Goal: Task Accomplishment & Management: Manage account settings

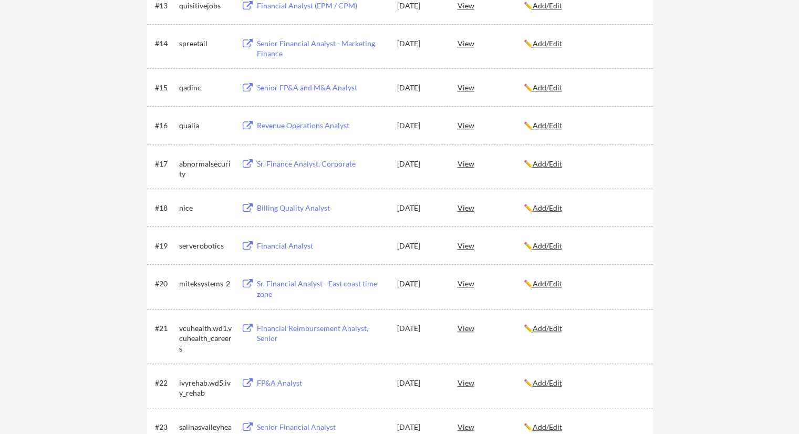
scroll to position [683, 0]
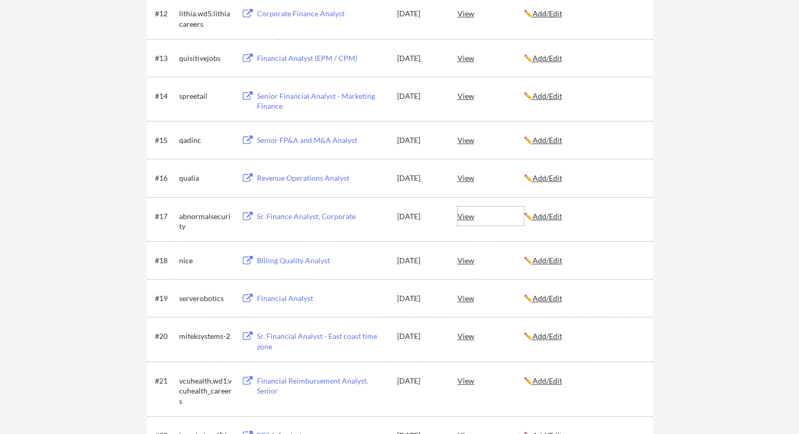
click at [469, 216] on div "View" at bounding box center [491, 215] width 66 height 19
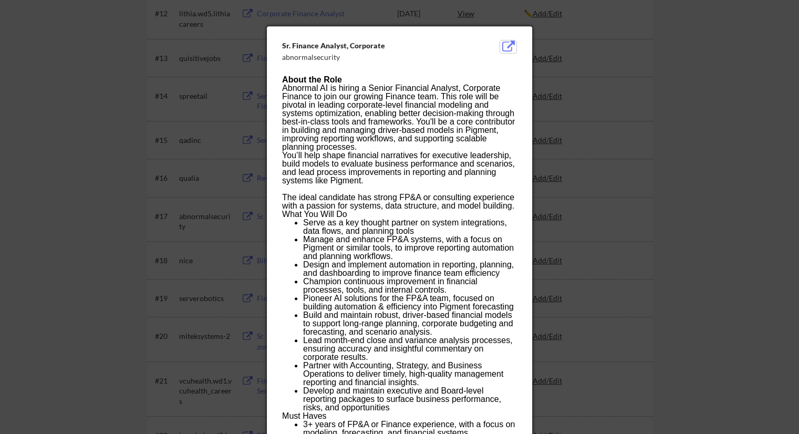
drag, startPoint x: 508, startPoint y: 47, endPoint x: 415, endPoint y: 59, distance: 94.3
click at [415, 59] on div "abnormalsecurity" at bounding box center [373, 57] width 182 height 11
click at [511, 47] on button at bounding box center [508, 46] width 16 height 13
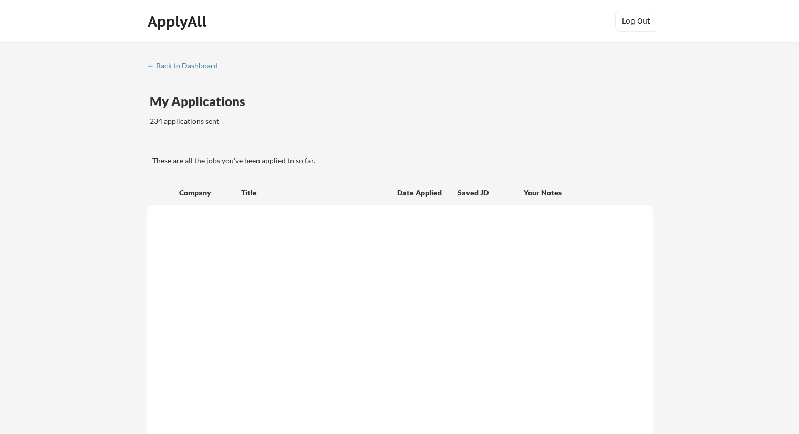
scroll to position [683, 0]
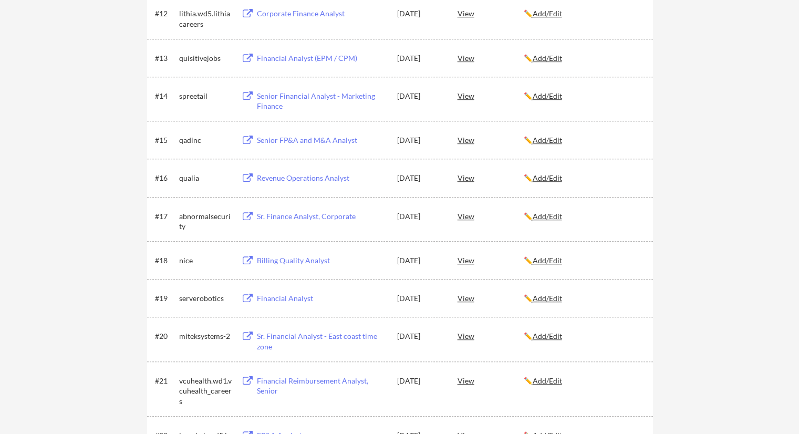
click at [463, 217] on div "View" at bounding box center [491, 215] width 66 height 19
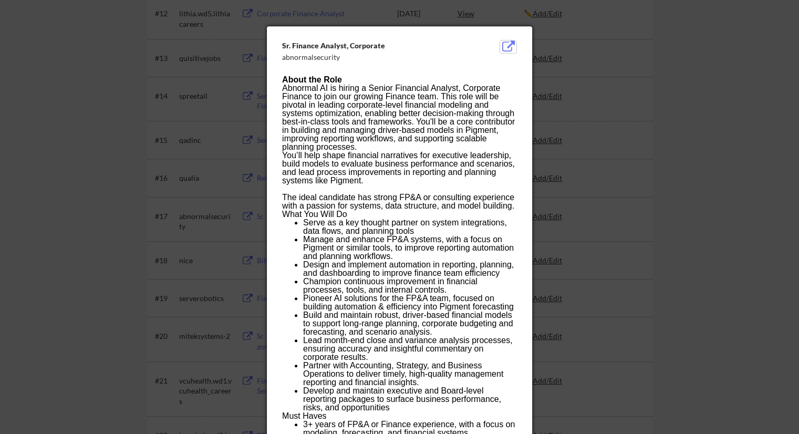
click at [49, 178] on div at bounding box center [399, 217] width 799 height 434
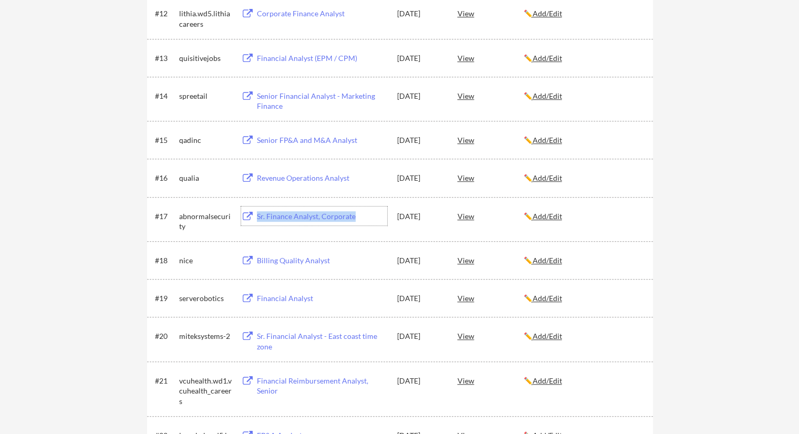
drag, startPoint x: 356, startPoint y: 217, endPoint x: 257, endPoint y: 211, distance: 99.5
click at [257, 211] on div "Sr. Finance Analyst, Corporate" at bounding box center [322, 216] width 130 height 11
click at [466, 261] on div "View" at bounding box center [491, 260] width 66 height 19
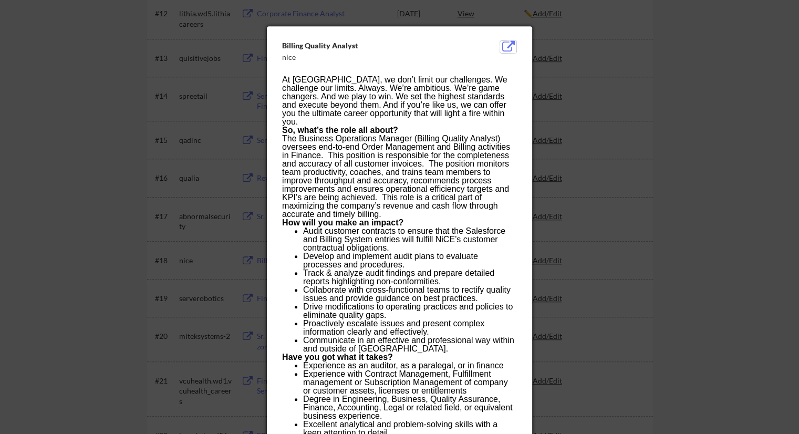
click at [508, 45] on button at bounding box center [508, 46] width 16 height 13
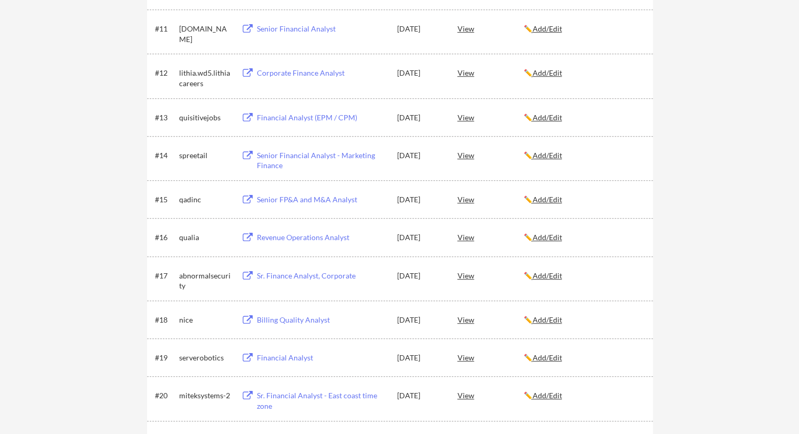
scroll to position [630, 0]
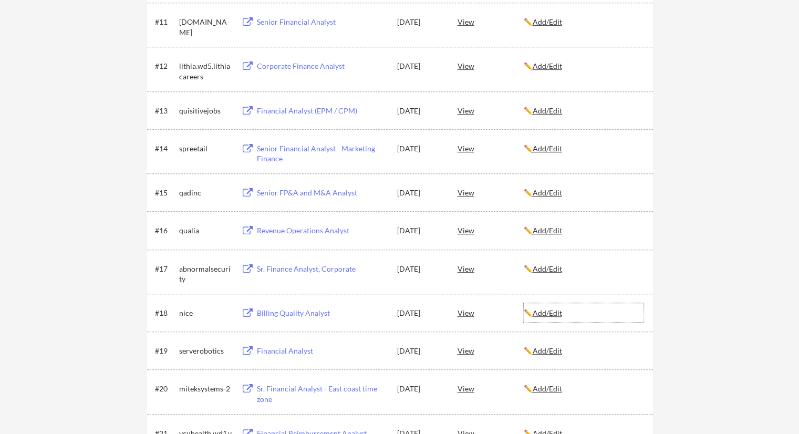
click at [558, 316] on u "Add/Edit" at bounding box center [547, 312] width 29 height 9
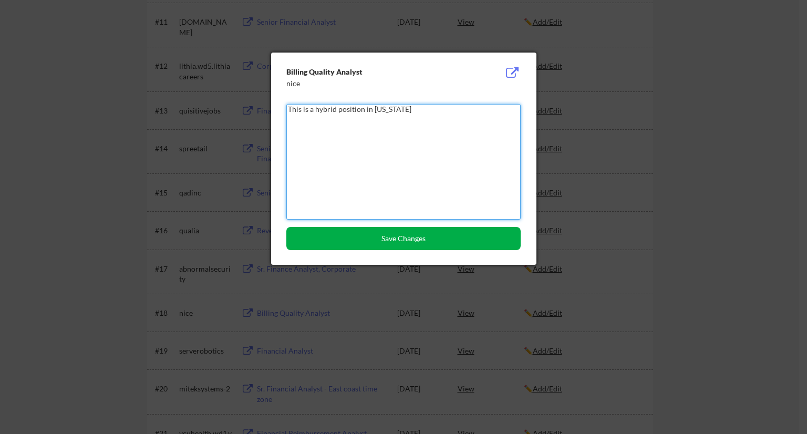
type textarea "This is a hybrid position in Utah"
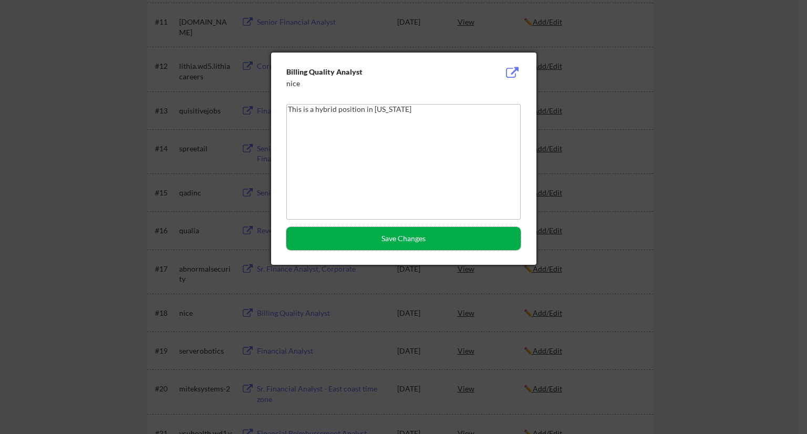
click at [424, 232] on button "Save Changes" at bounding box center [403, 238] width 234 height 23
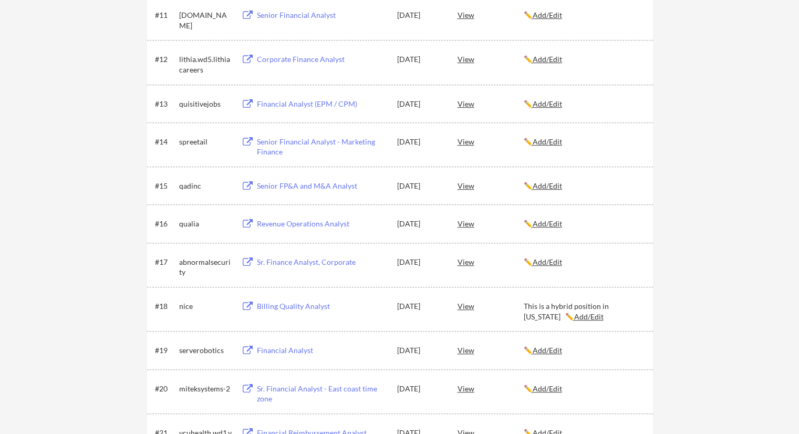
scroll to position [683, 0]
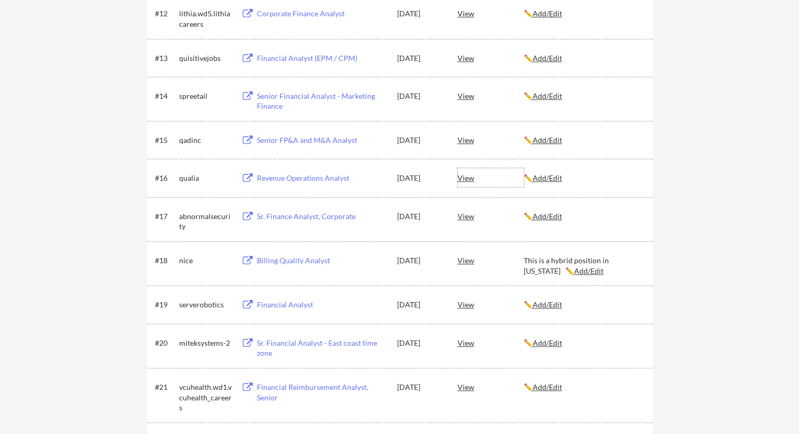
click at [469, 181] on div "View" at bounding box center [491, 177] width 66 height 19
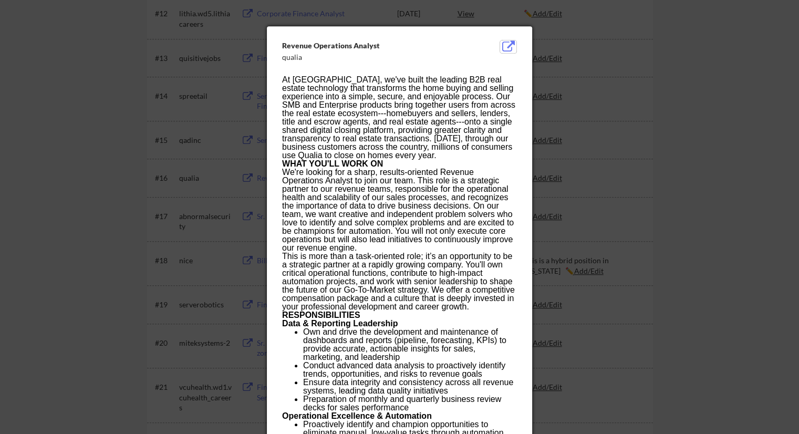
click at [505, 48] on button at bounding box center [508, 46] width 16 height 13
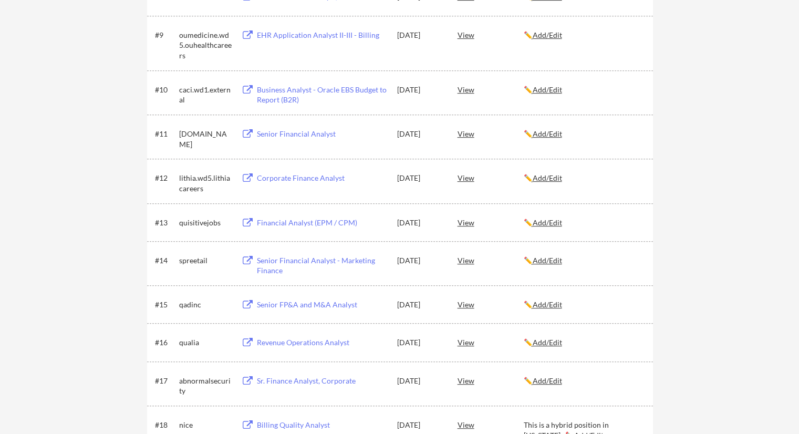
scroll to position [525, 0]
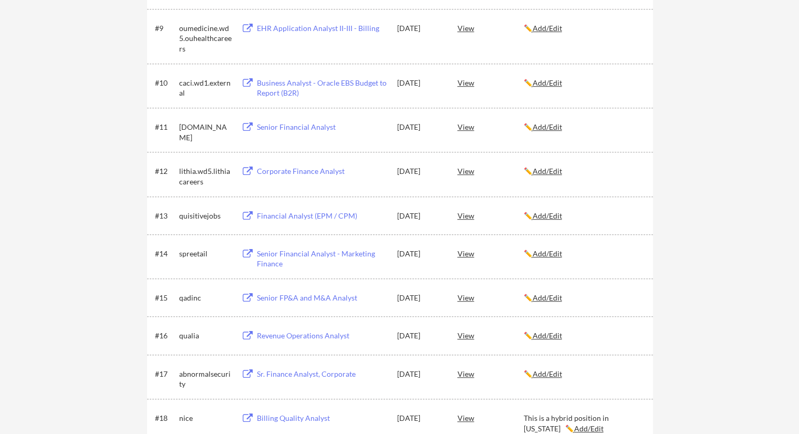
click at [467, 296] on div "View" at bounding box center [491, 297] width 66 height 19
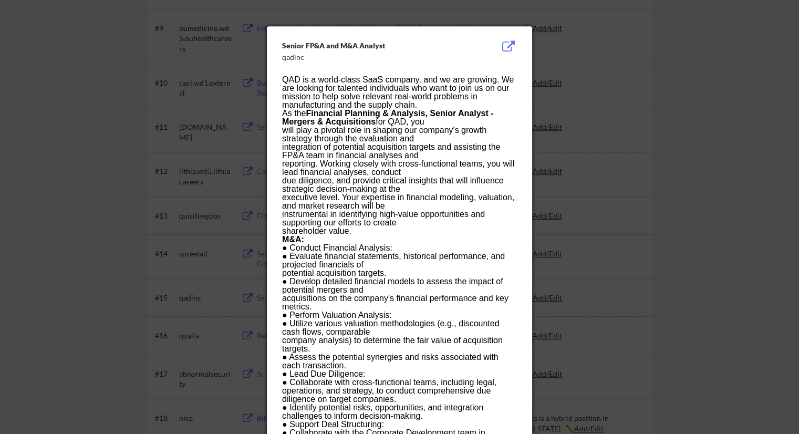
click at [505, 52] on button at bounding box center [508, 46] width 16 height 13
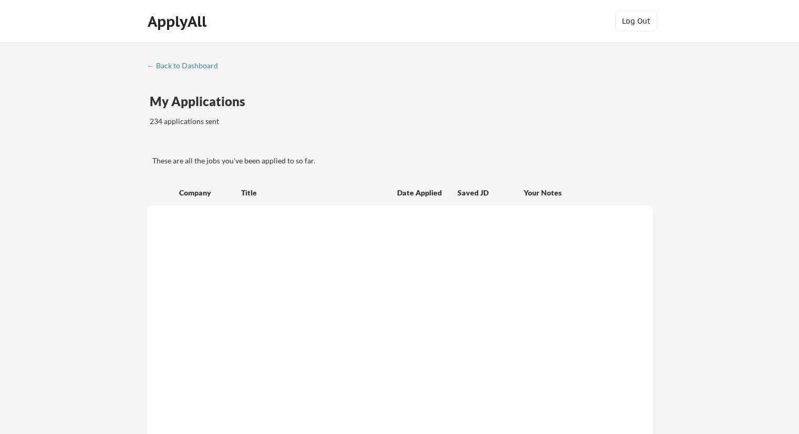
scroll to position [525, 0]
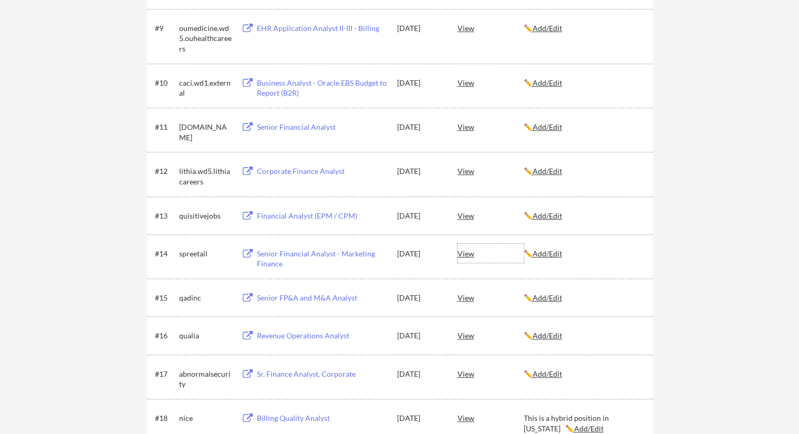
click at [462, 253] on div "View" at bounding box center [491, 253] width 66 height 19
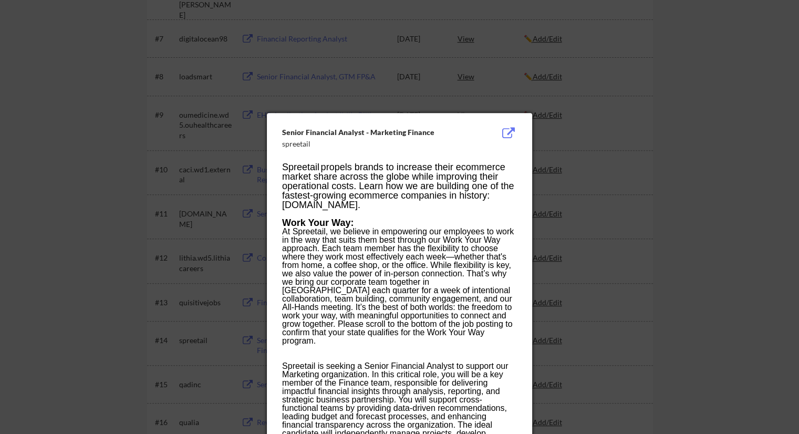
scroll to position [420, 0]
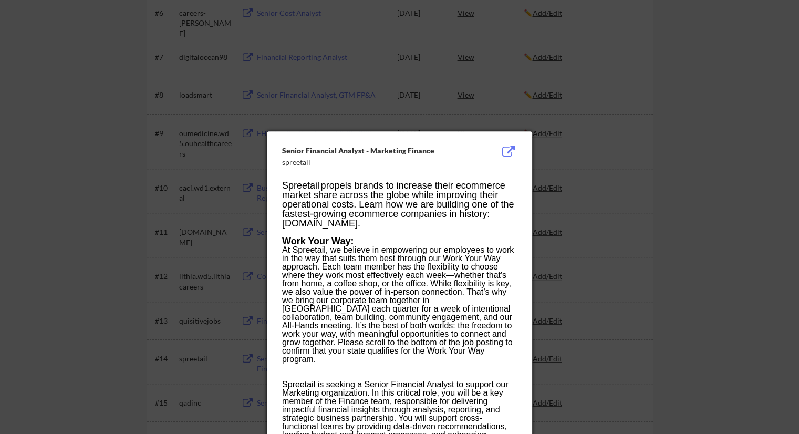
click at [508, 150] on button at bounding box center [508, 152] width 16 height 13
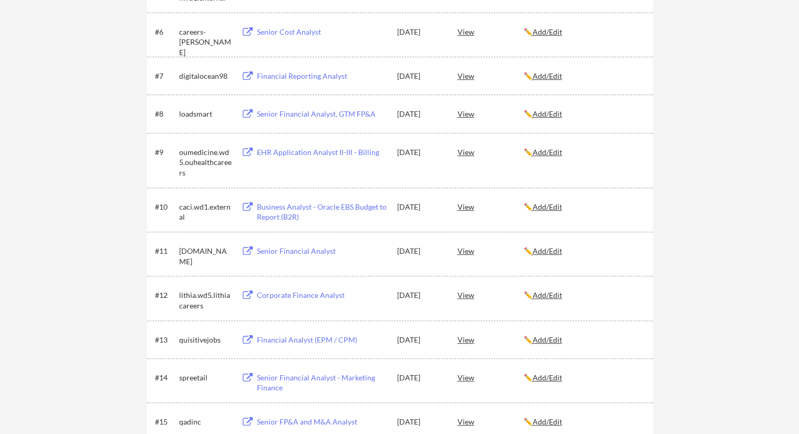
scroll to position [420, 0]
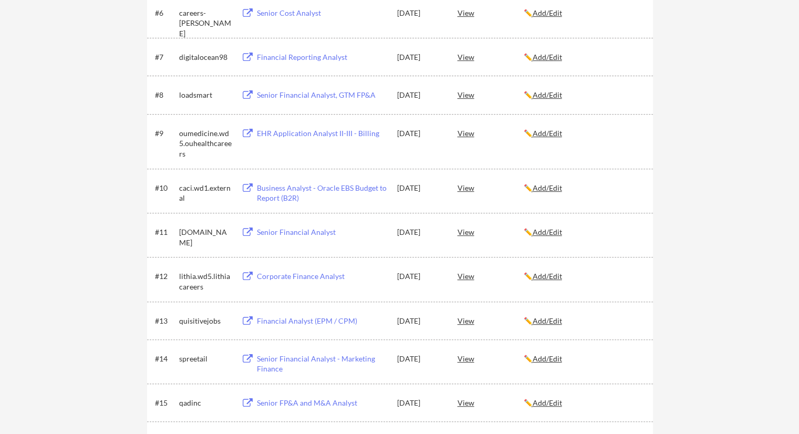
click at [460, 323] on div "View" at bounding box center [491, 320] width 66 height 19
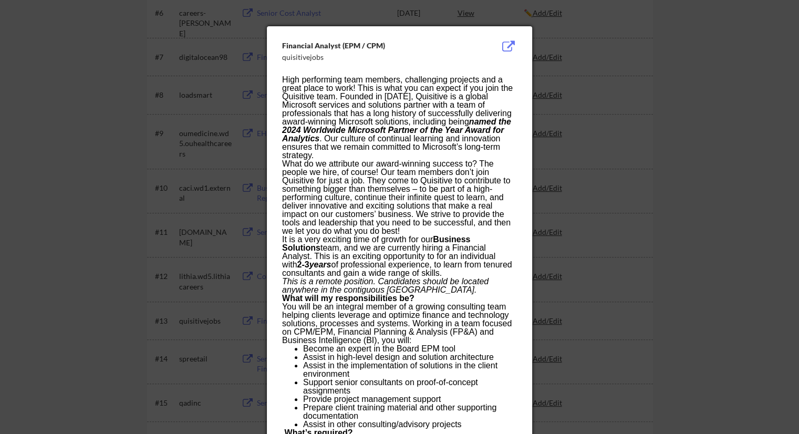
click at [512, 47] on button at bounding box center [508, 46] width 16 height 13
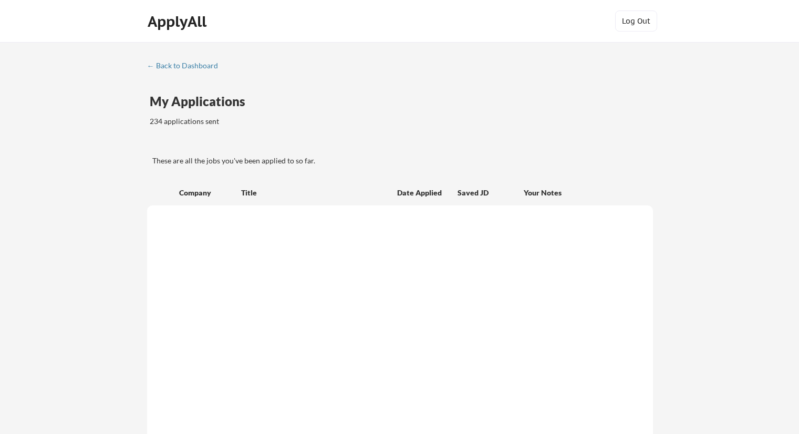
scroll to position [420, 0]
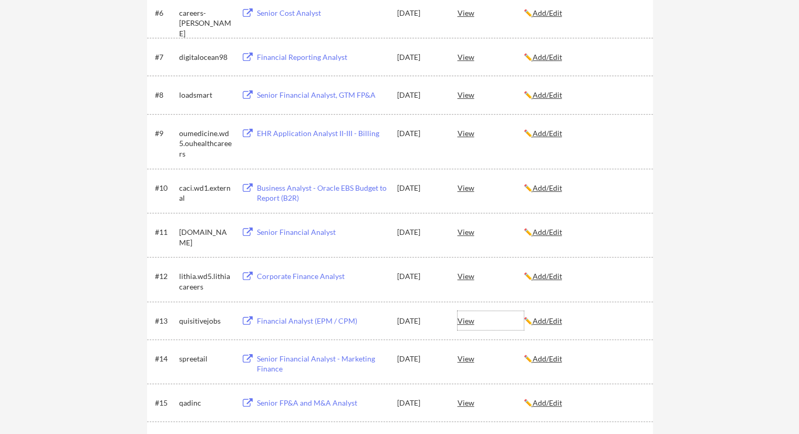
click at [471, 318] on div "View" at bounding box center [491, 320] width 66 height 19
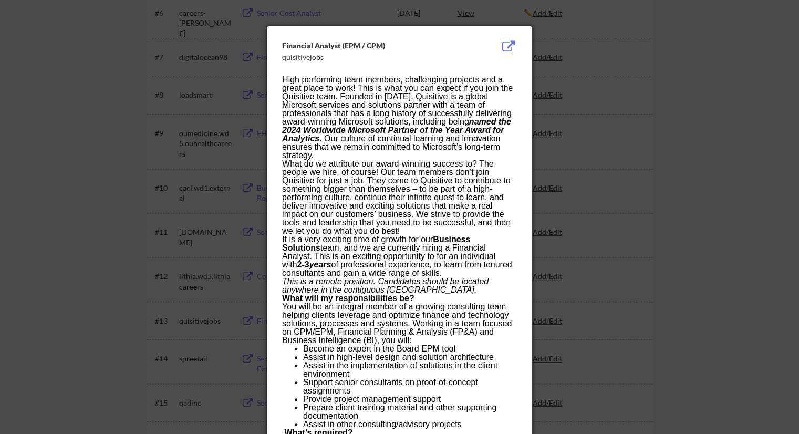
drag, startPoint x: 389, startPoint y: 53, endPoint x: 303, endPoint y: 48, distance: 86.3
click at [511, 49] on button at bounding box center [508, 46] width 16 height 13
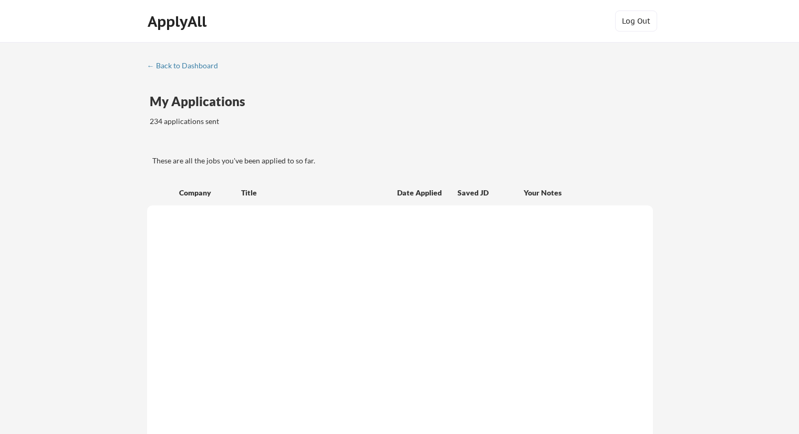
scroll to position [420, 0]
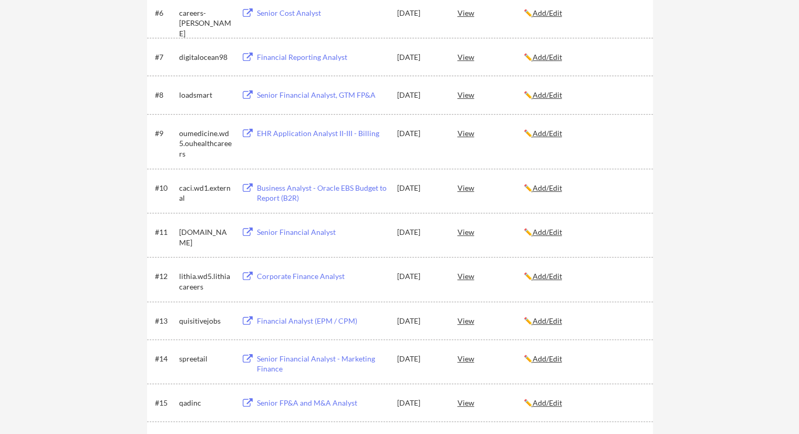
click at [465, 278] on div "View" at bounding box center [491, 275] width 66 height 19
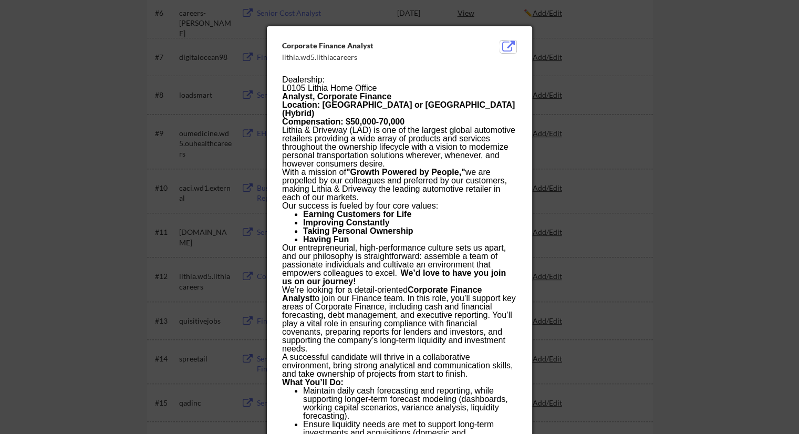
click at [510, 48] on button at bounding box center [508, 46] width 16 height 13
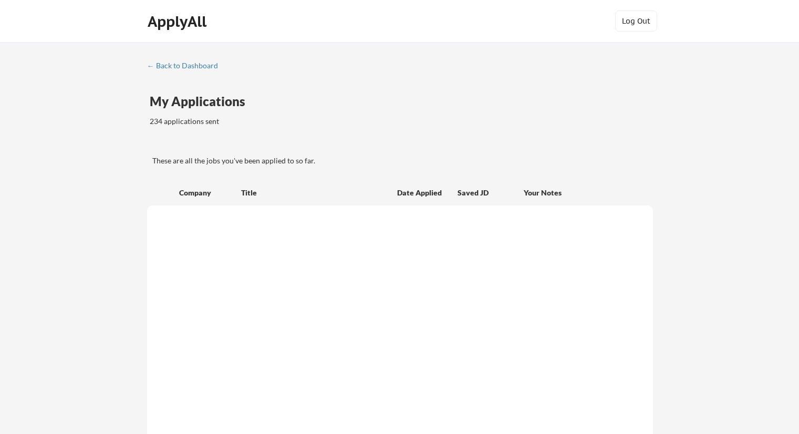
scroll to position [420, 0]
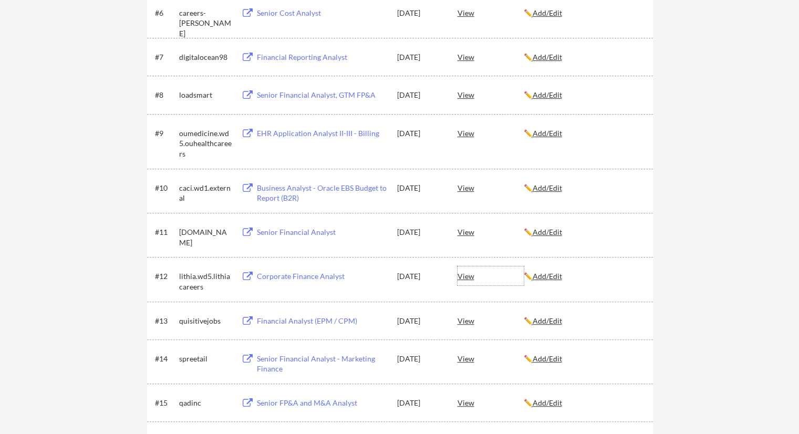
click at [471, 276] on div "View" at bounding box center [491, 275] width 66 height 19
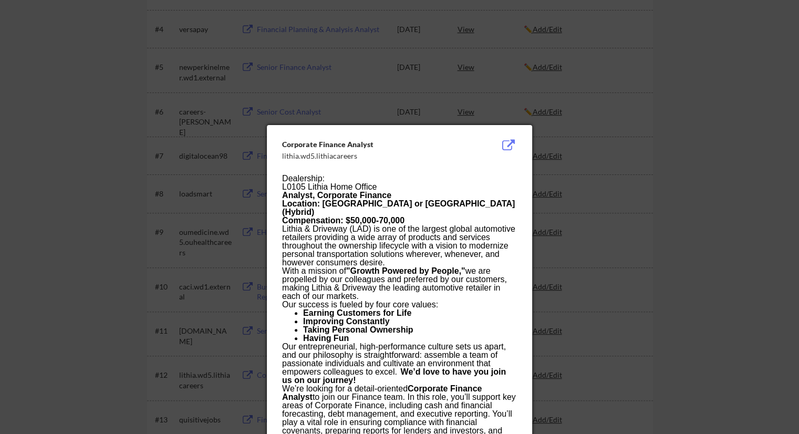
scroll to position [315, 0]
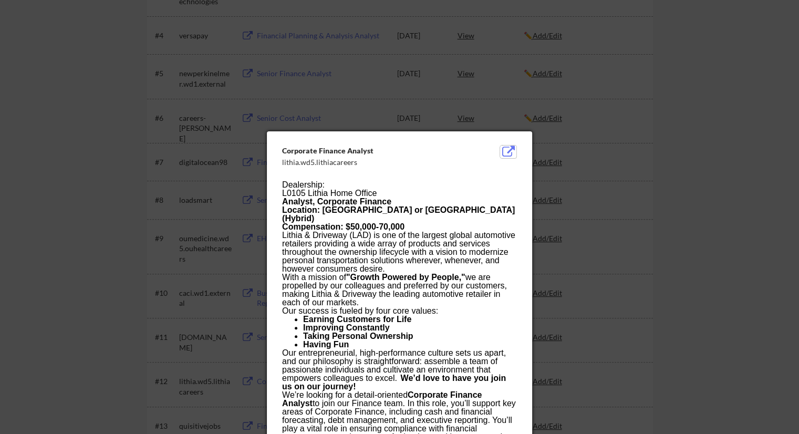
click at [508, 152] on button at bounding box center [508, 152] width 16 height 13
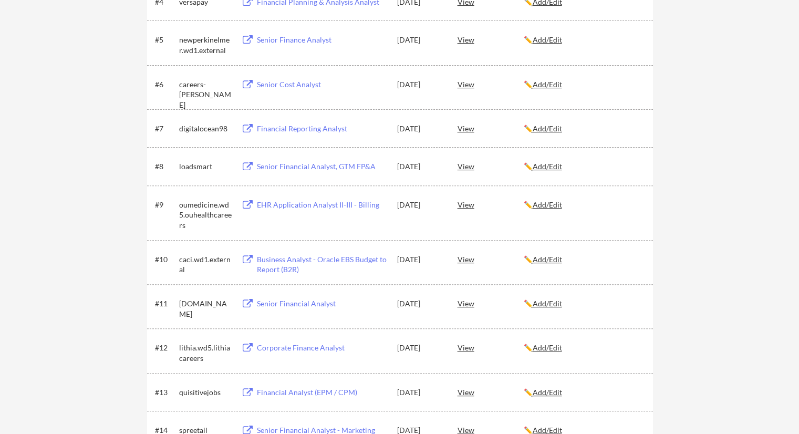
scroll to position [368, 0]
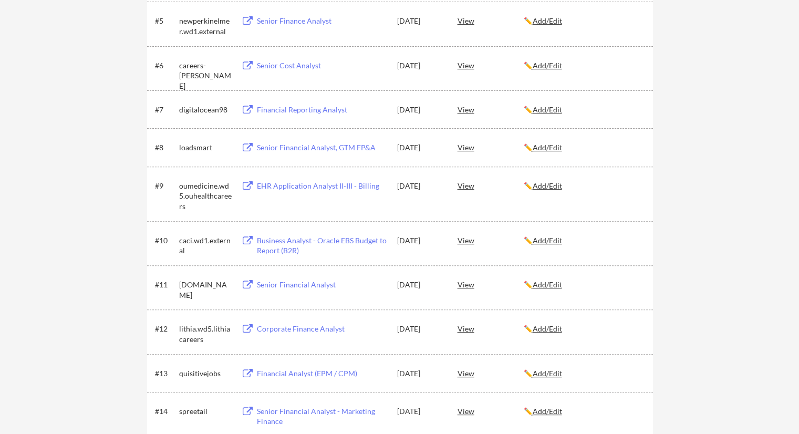
click at [554, 323] on div "✏️ Add/Edit" at bounding box center [584, 328] width 120 height 19
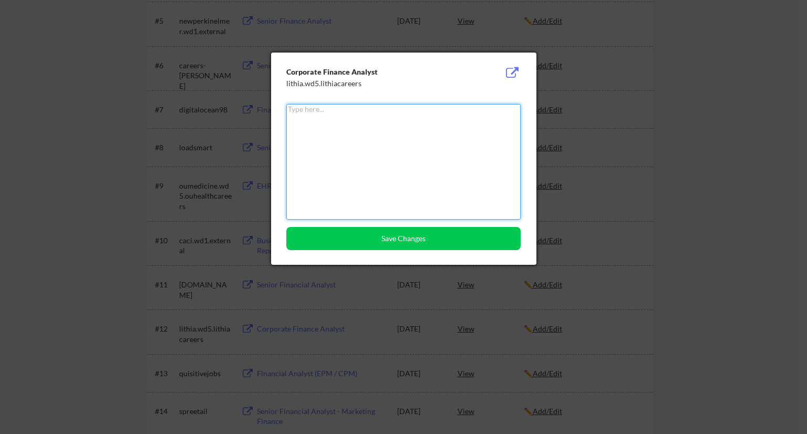
paste textarea "Location: Medford or Portland (Hybrid"
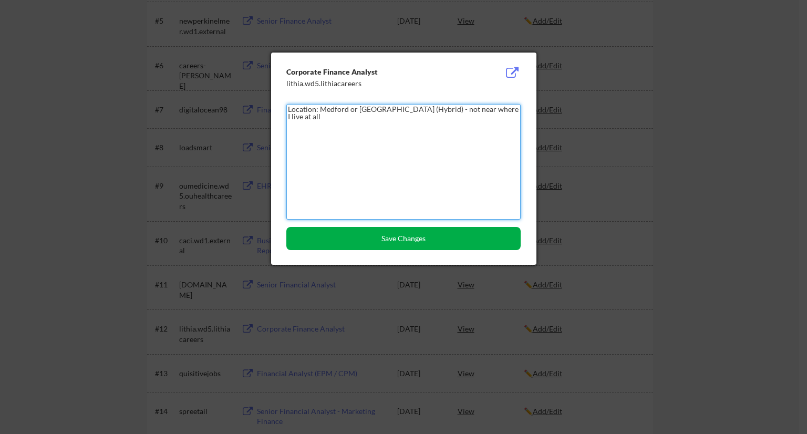
type textarea "Location: Medford or Portland (Hybrid) - not near where I live at all"
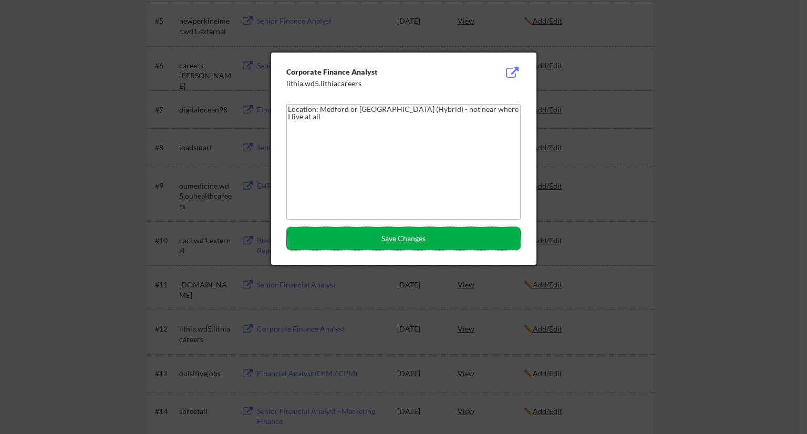
click at [424, 242] on button "Save Changes" at bounding box center [403, 238] width 234 height 23
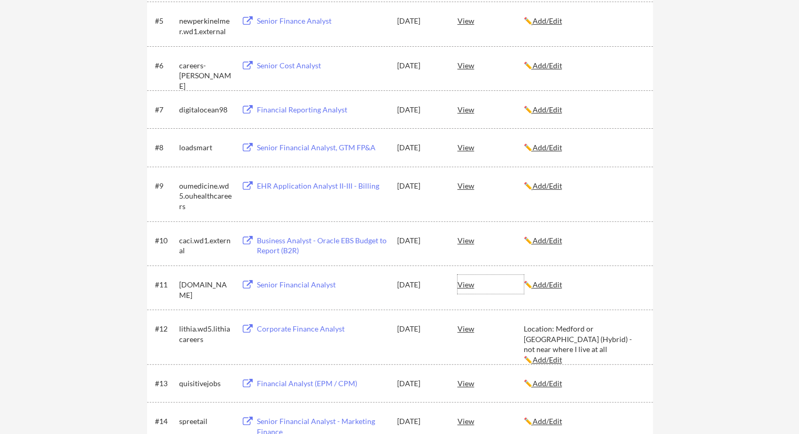
click at [464, 286] on div "View" at bounding box center [491, 284] width 66 height 19
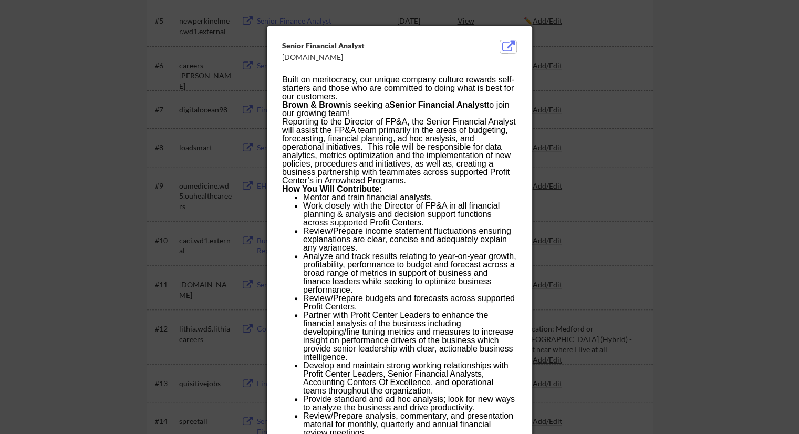
click at [510, 49] on button at bounding box center [508, 46] width 16 height 13
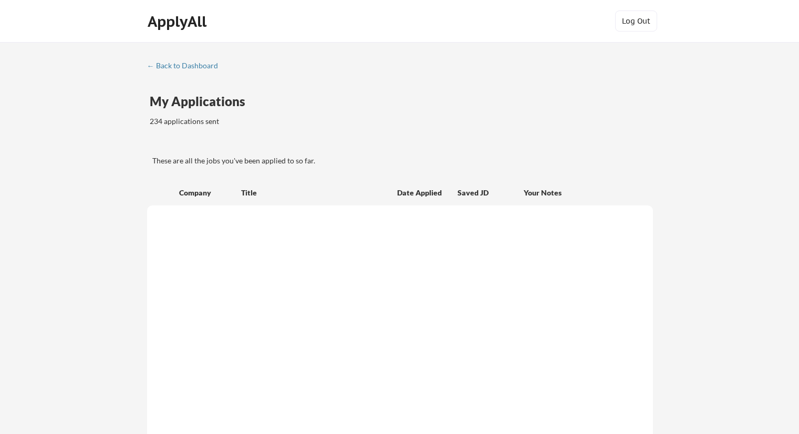
scroll to position [368, 0]
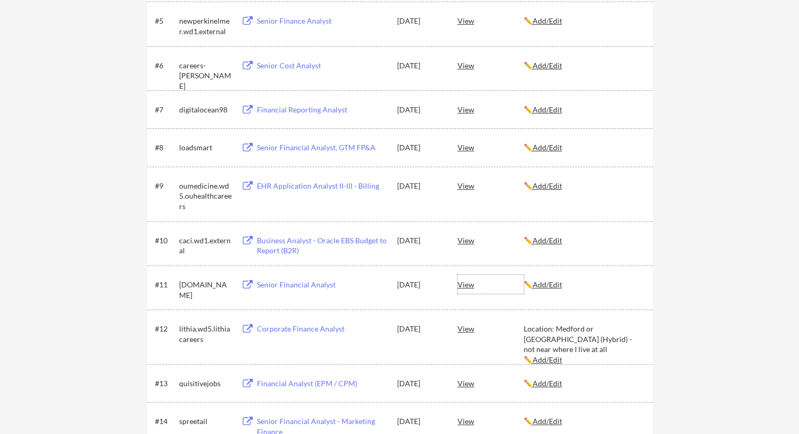
click at [468, 282] on div "View" at bounding box center [491, 284] width 66 height 19
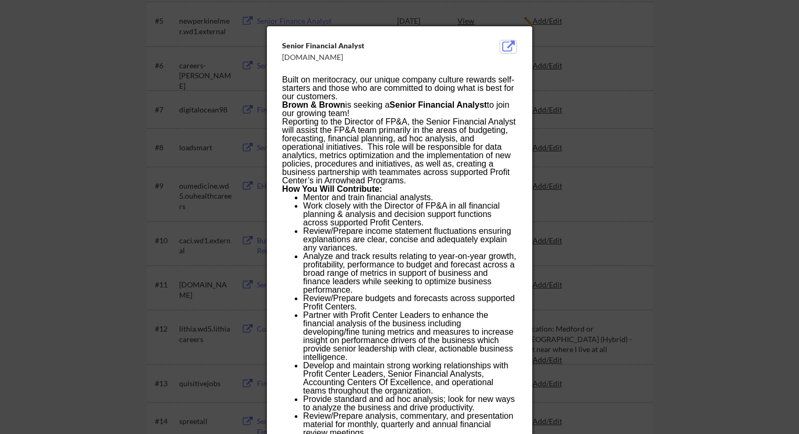
click at [510, 41] on button at bounding box center [508, 46] width 16 height 13
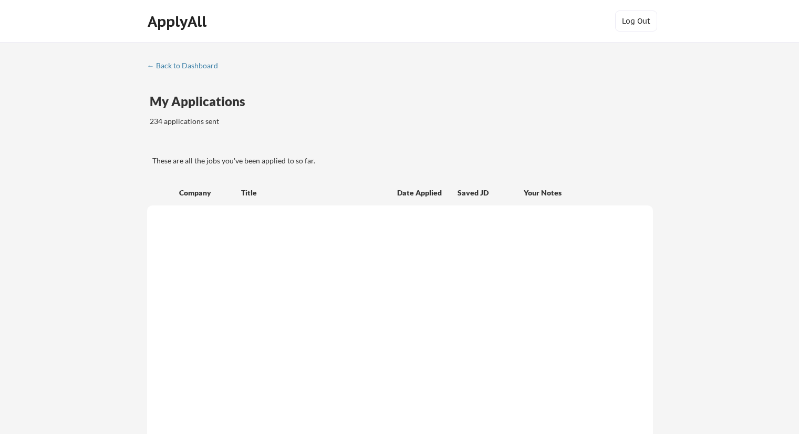
scroll to position [368, 0]
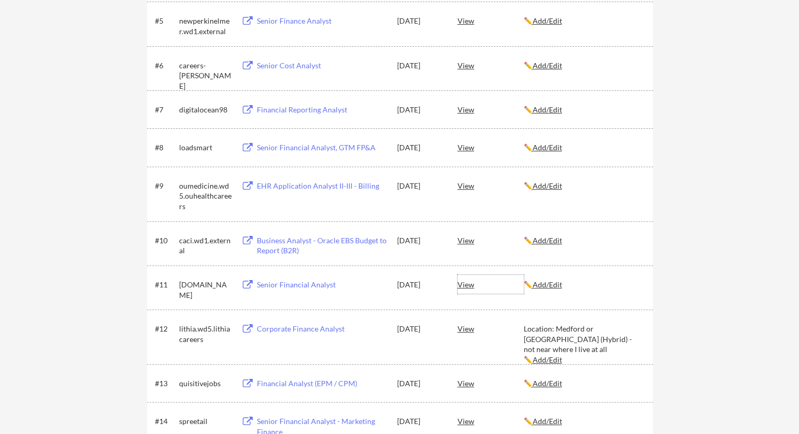
click at [464, 284] on div "View" at bounding box center [491, 284] width 66 height 19
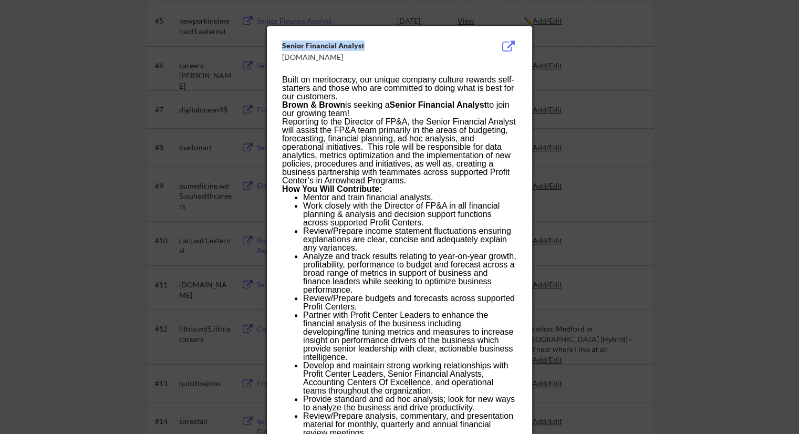
drag, startPoint x: 367, startPoint y: 46, endPoint x: 279, endPoint y: 45, distance: 88.3
click at [279, 45] on div "Senior Financial Analyst bbinsurance.wd1.careers Built on meritocracy, our uniq…" at bounding box center [399, 433] width 265 height 814
copy div "Senior Financial Analyst"
click at [508, 46] on button at bounding box center [508, 46] width 16 height 13
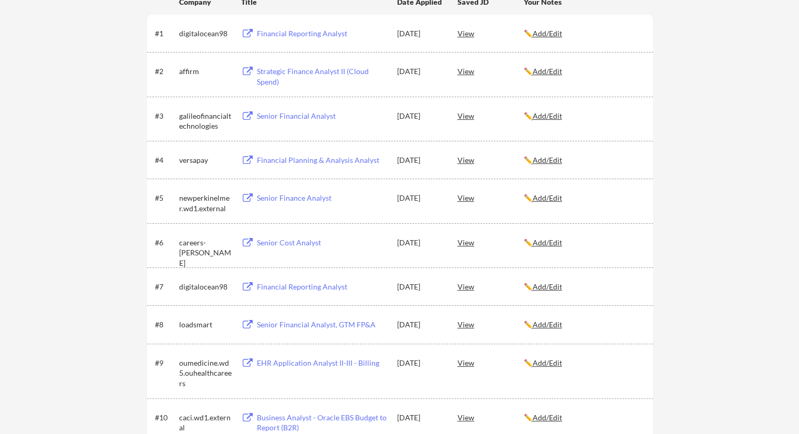
scroll to position [158, 0]
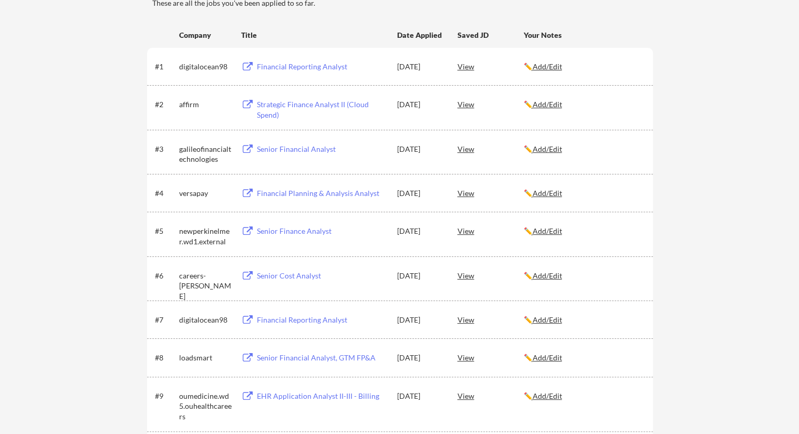
click at [466, 323] on div "View" at bounding box center [491, 319] width 66 height 19
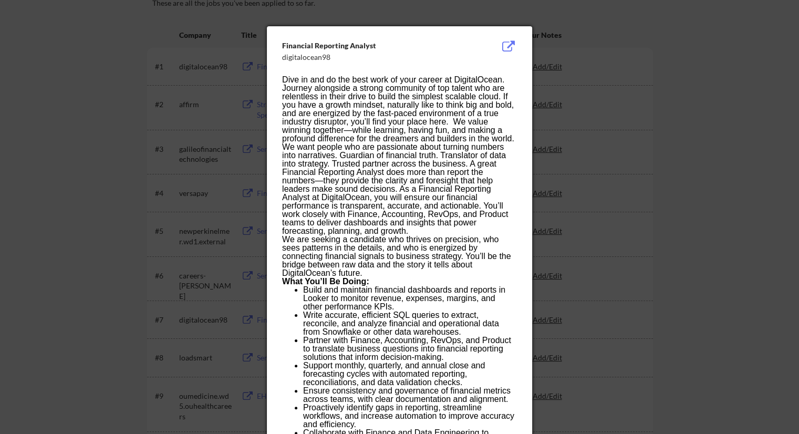
click at [511, 44] on button at bounding box center [508, 46] width 16 height 13
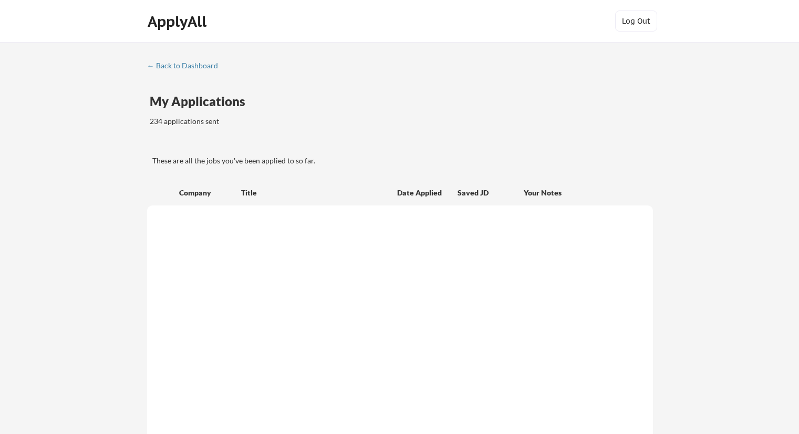
scroll to position [158, 0]
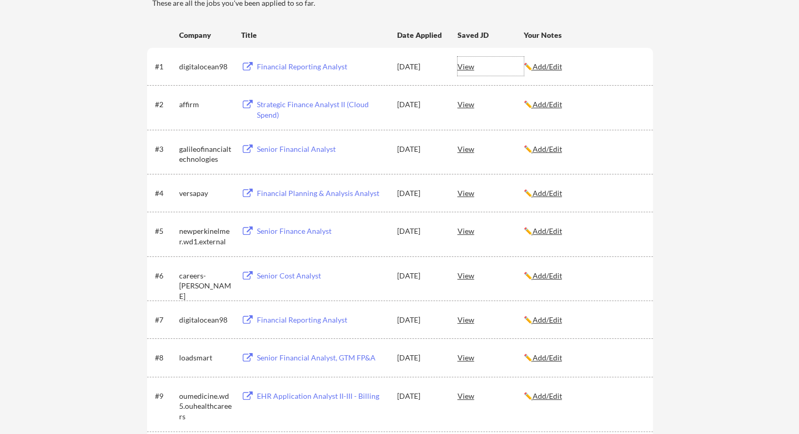
click at [469, 66] on div "View" at bounding box center [491, 66] width 66 height 19
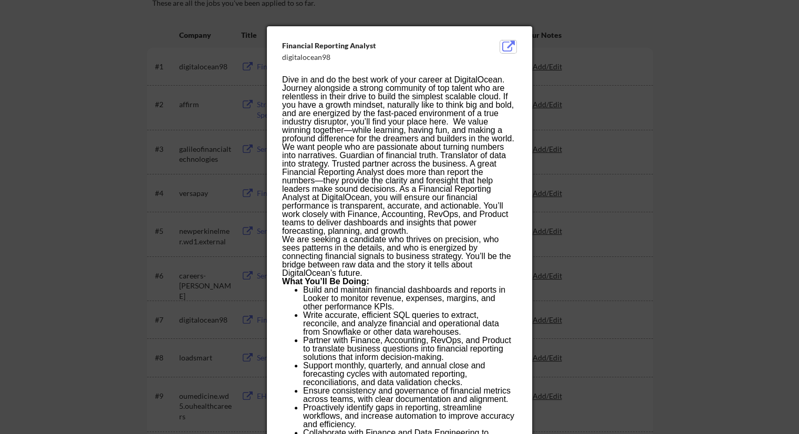
click at [508, 42] on button at bounding box center [508, 46] width 16 height 13
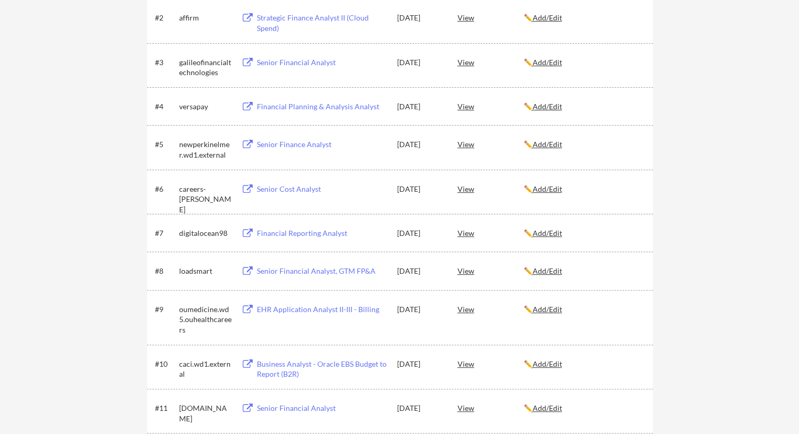
scroll to position [263, 0]
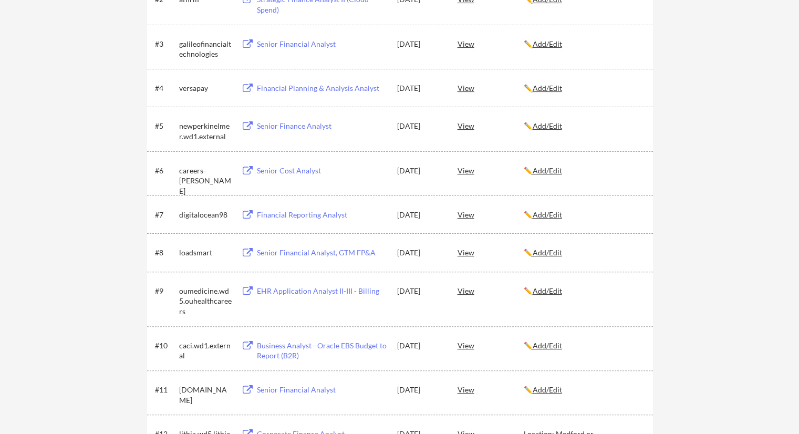
click at [469, 292] on div "View" at bounding box center [491, 290] width 66 height 19
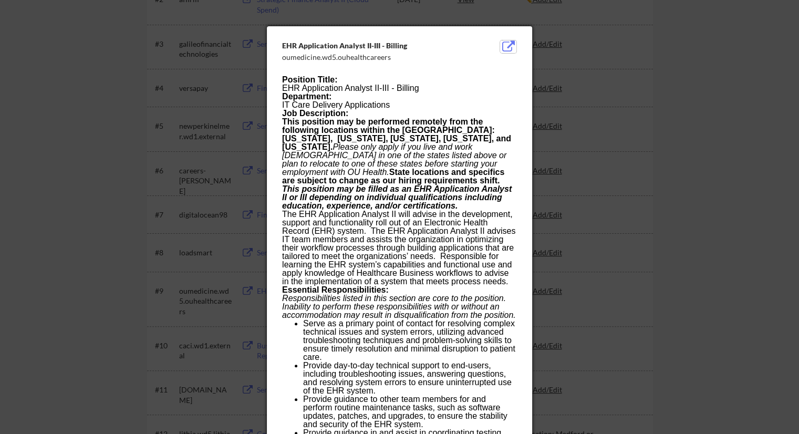
click at [504, 45] on button at bounding box center [508, 46] width 16 height 13
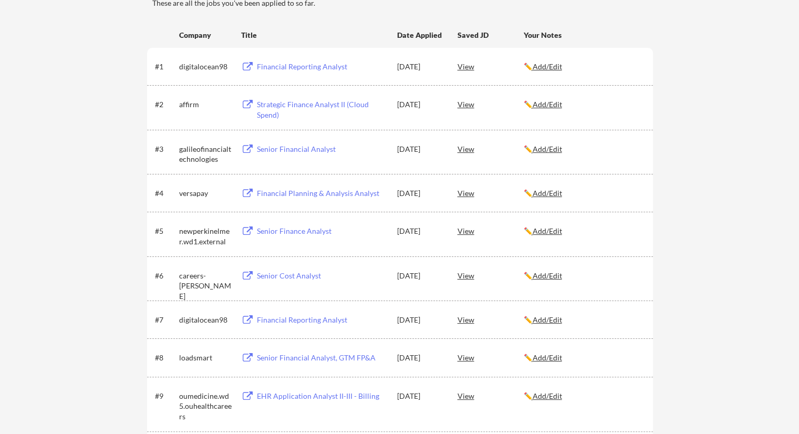
scroll to position [210, 0]
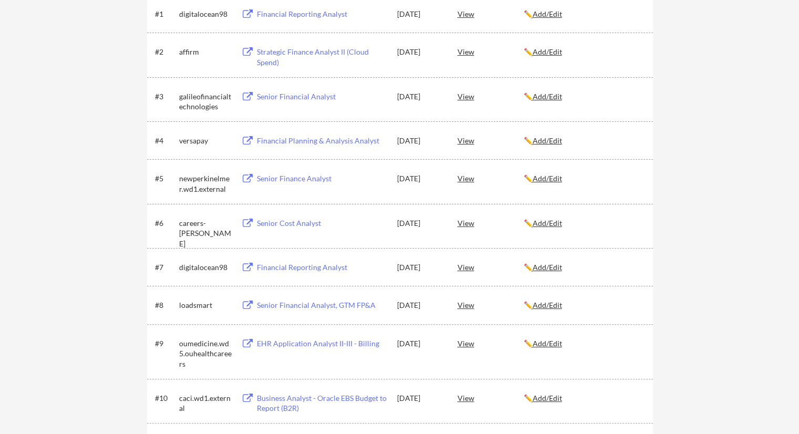
click at [559, 345] on u "Add/Edit" at bounding box center [547, 343] width 29 height 9
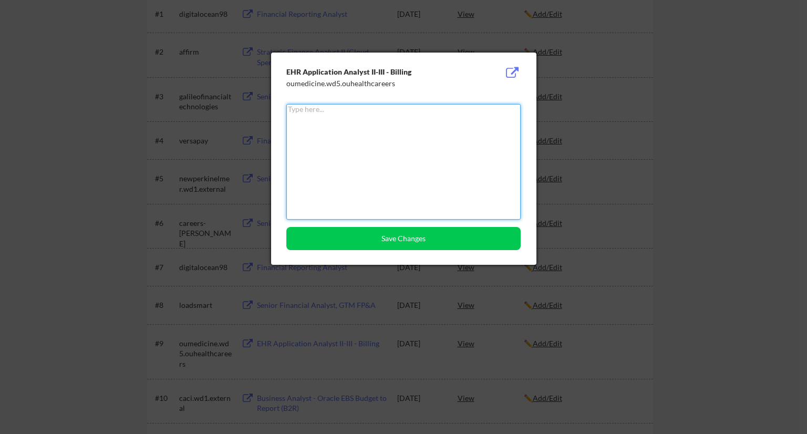
paste textarea "This position may be performed remotely from the following locations within the…"
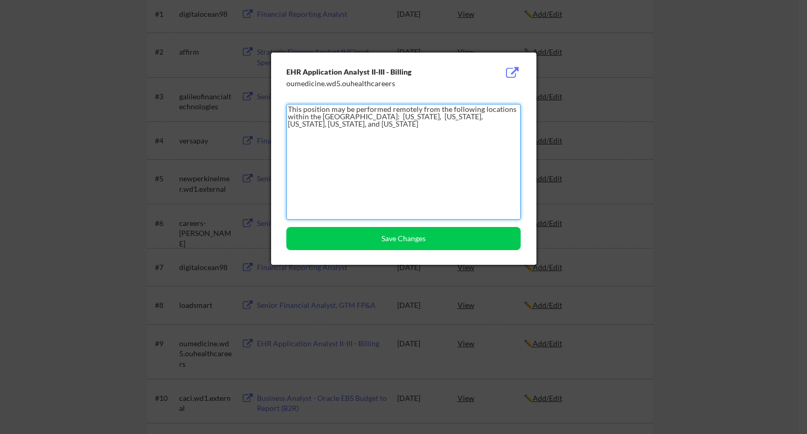
type textarea "This position may be performed remotely from the following locations within the…"
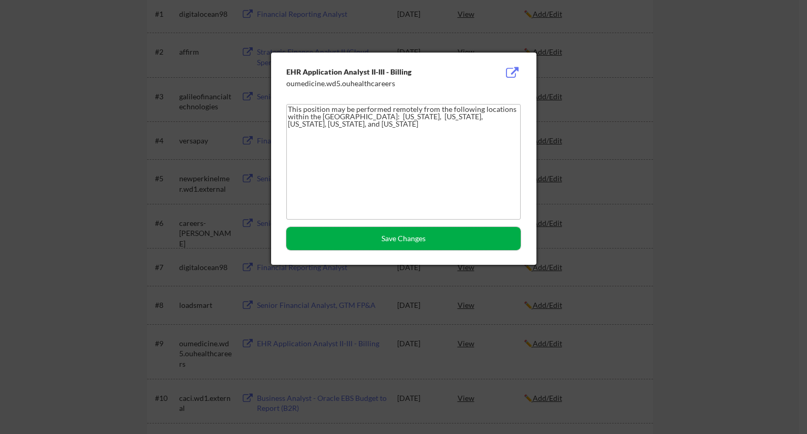
click at [401, 243] on button "Save Changes" at bounding box center [403, 238] width 234 height 23
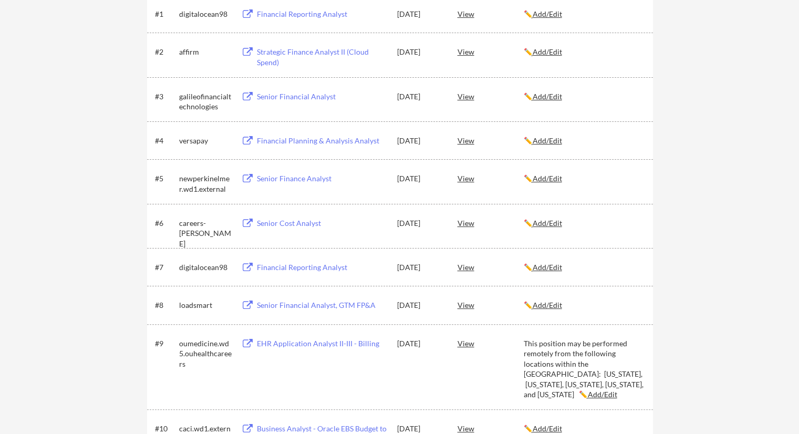
click at [475, 303] on div "View" at bounding box center [491, 304] width 66 height 19
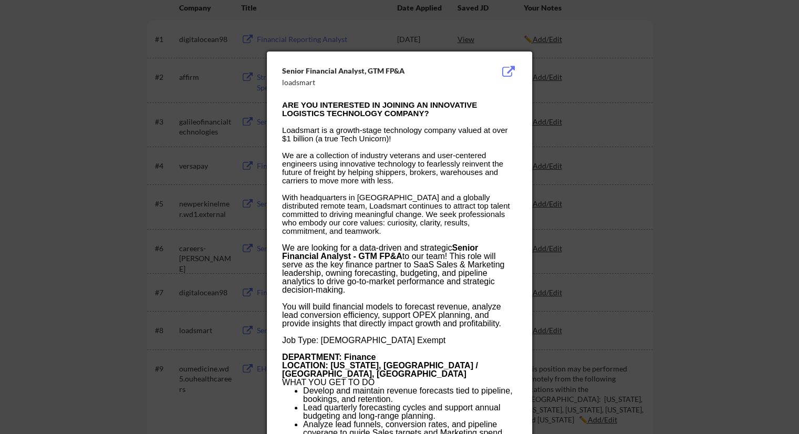
scroll to position [158, 0]
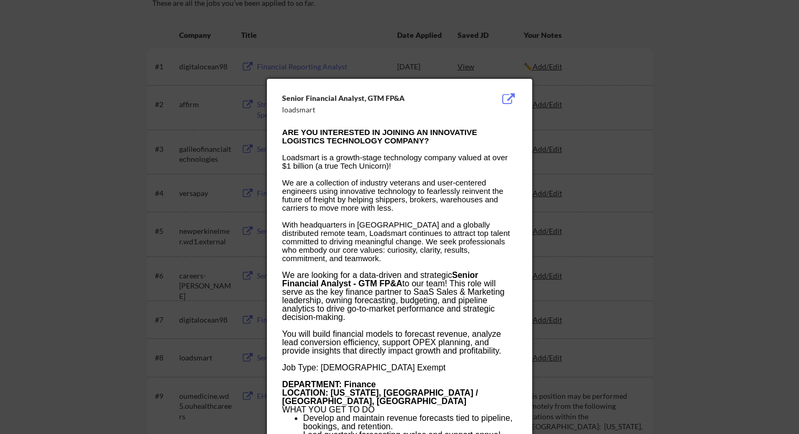
click at [510, 103] on button at bounding box center [508, 99] width 16 height 13
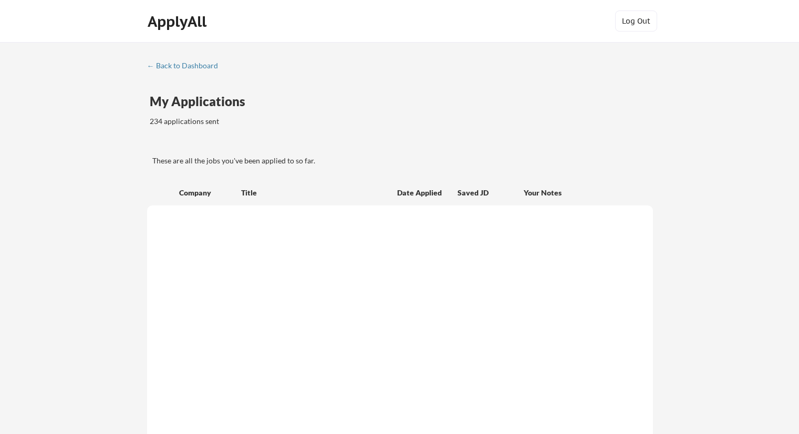
scroll to position [158, 0]
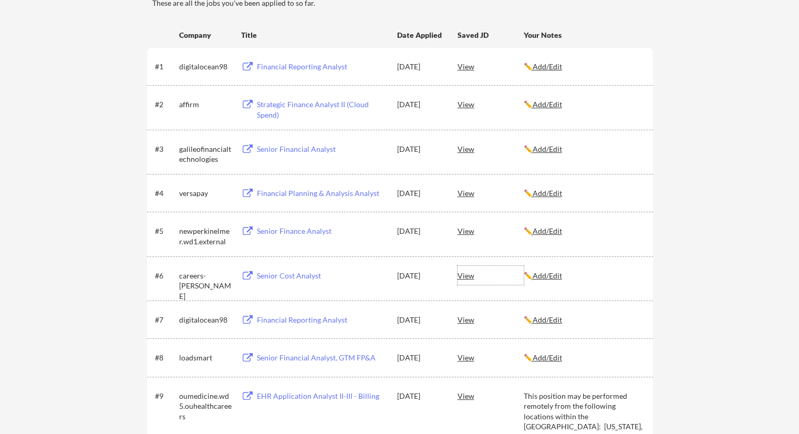
click at [462, 276] on div "View" at bounding box center [491, 275] width 66 height 19
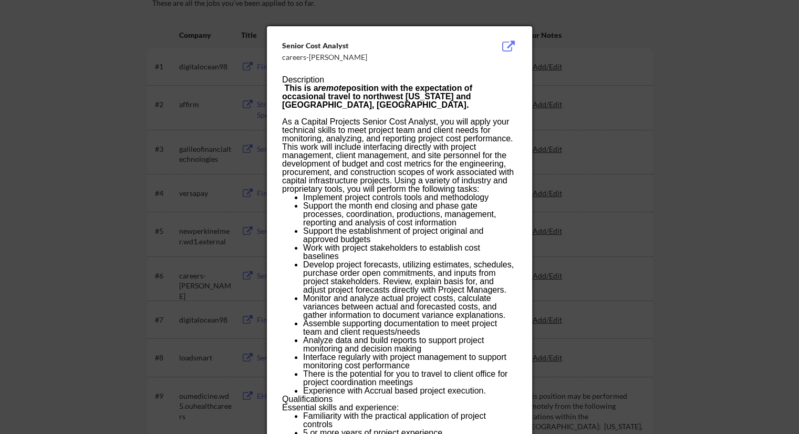
click at [510, 47] on button at bounding box center [508, 46] width 16 height 13
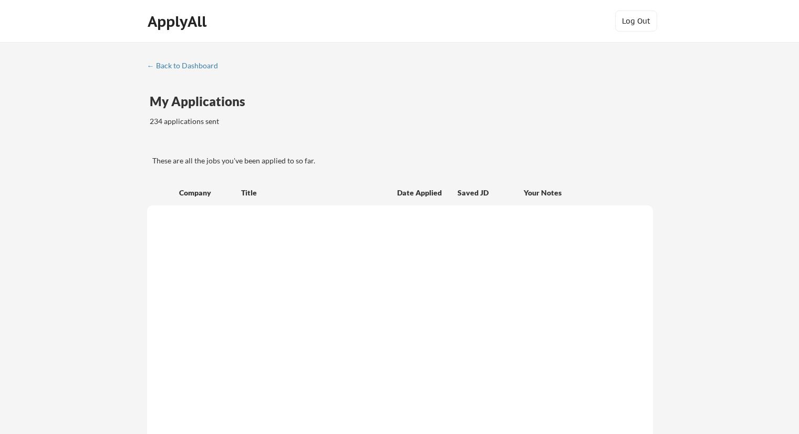
scroll to position [158, 0]
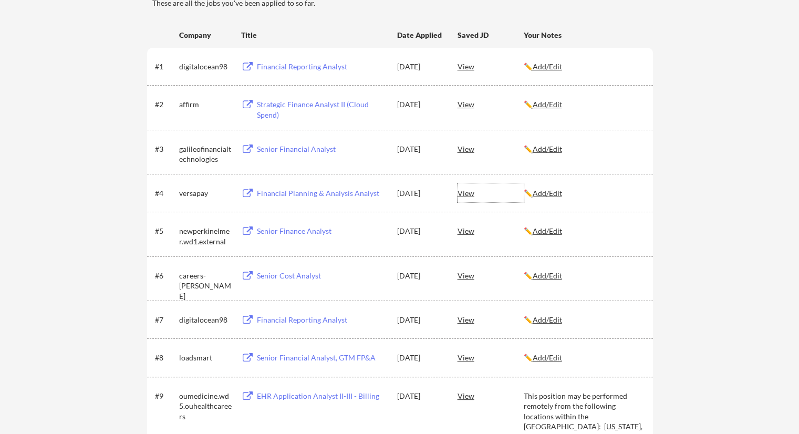
click at [464, 192] on div "View" at bounding box center [491, 192] width 66 height 19
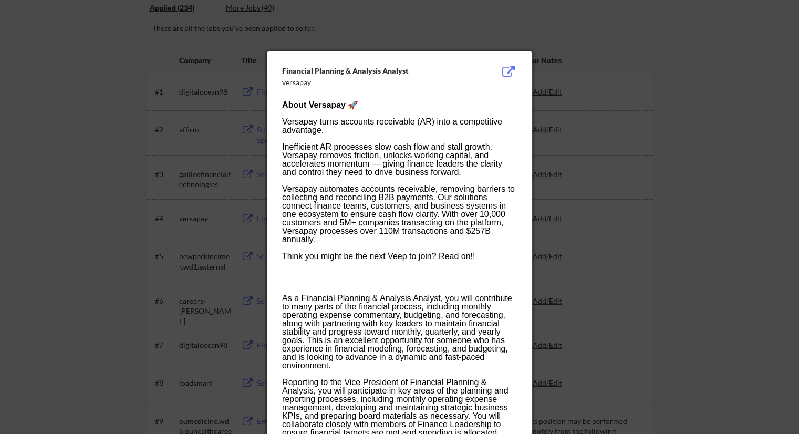
scroll to position [105, 0]
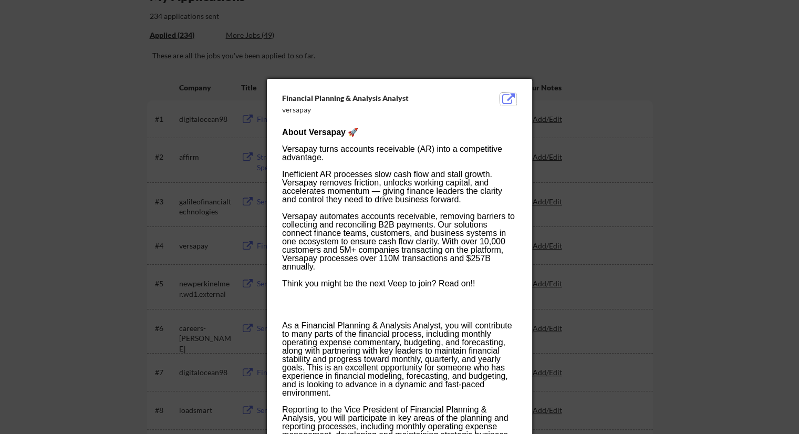
click at [508, 101] on button at bounding box center [508, 99] width 16 height 13
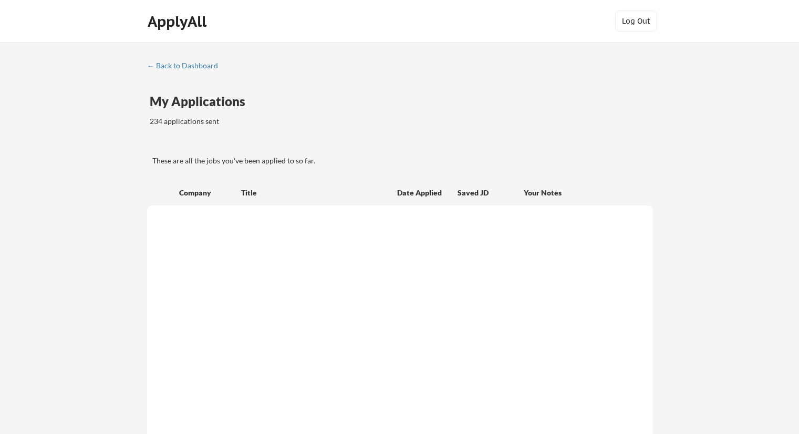
scroll to position [105, 0]
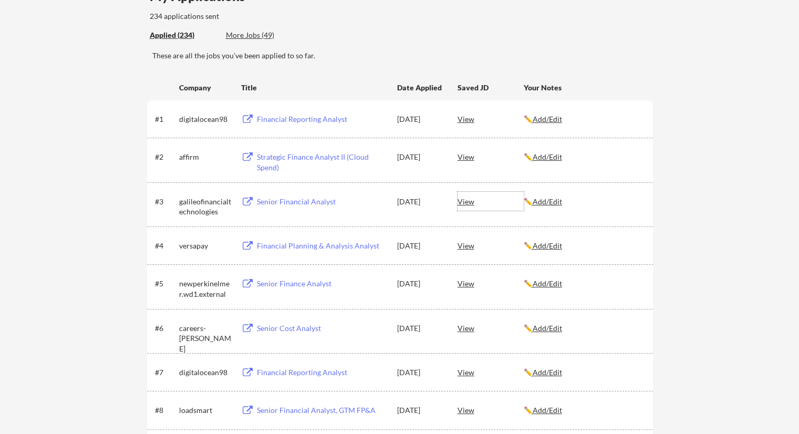
click at [463, 200] on div "View" at bounding box center [491, 201] width 66 height 19
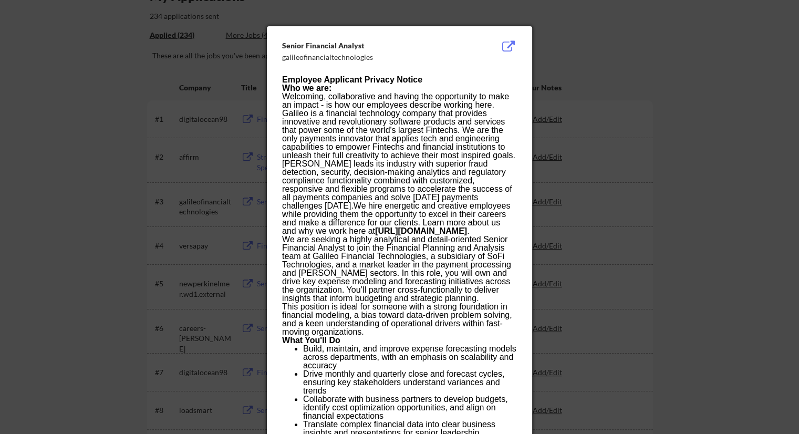
click at [511, 42] on button at bounding box center [508, 46] width 16 height 13
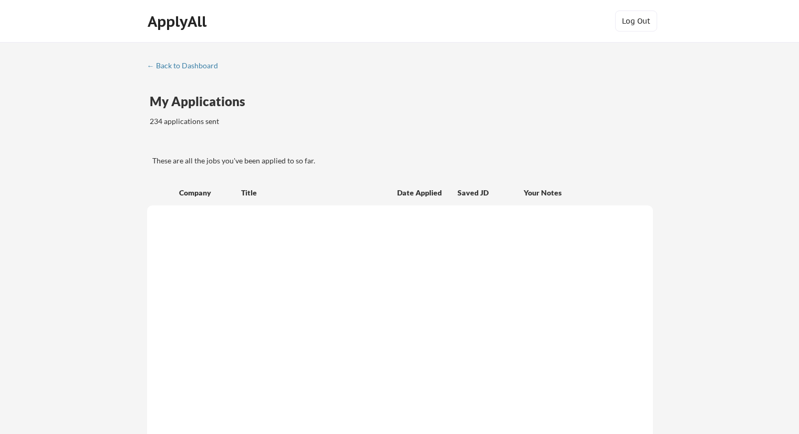
scroll to position [105, 0]
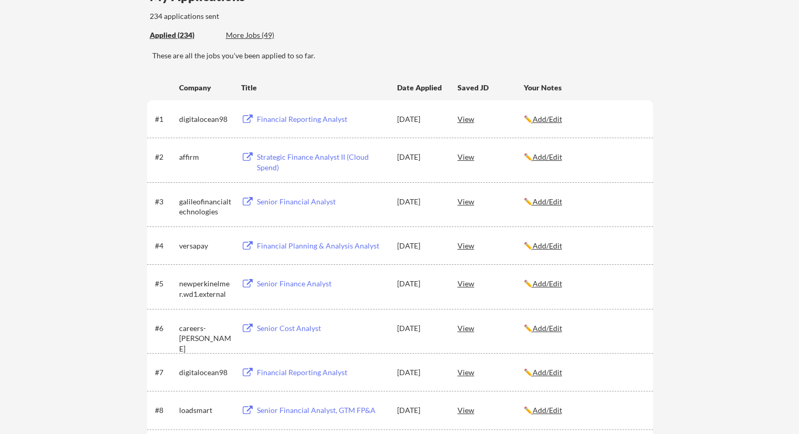
click at [469, 156] on div "View" at bounding box center [491, 156] width 66 height 19
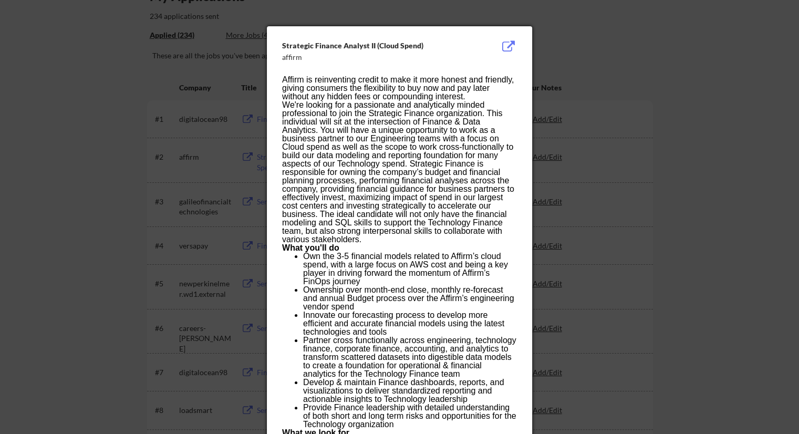
click at [505, 48] on button at bounding box center [508, 46] width 16 height 13
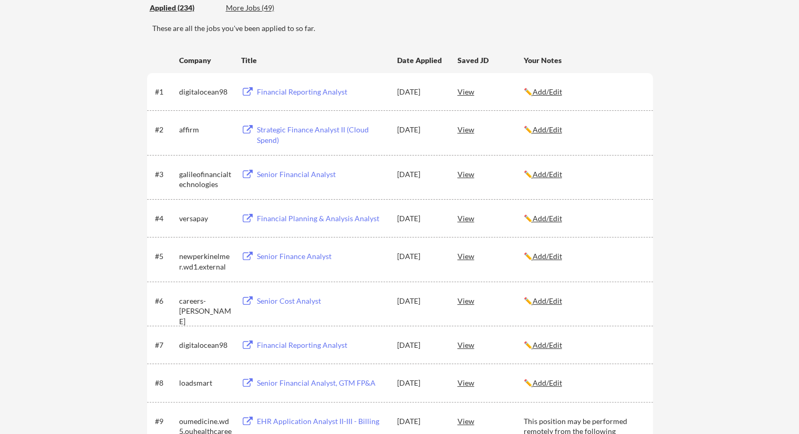
scroll to position [158, 0]
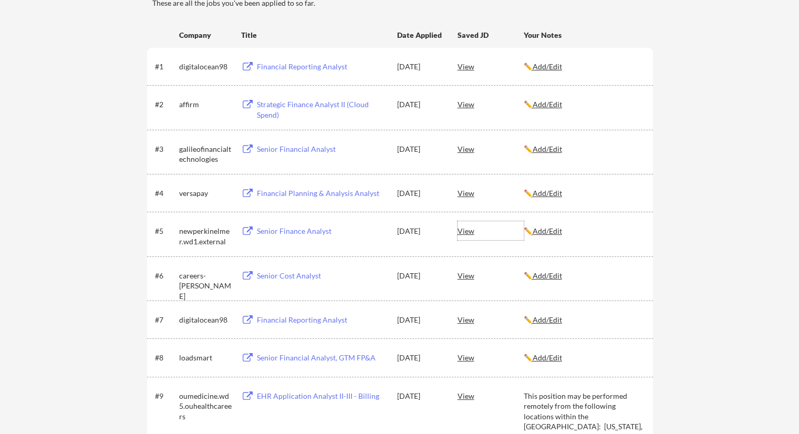
click at [463, 233] on div "View" at bounding box center [491, 230] width 66 height 19
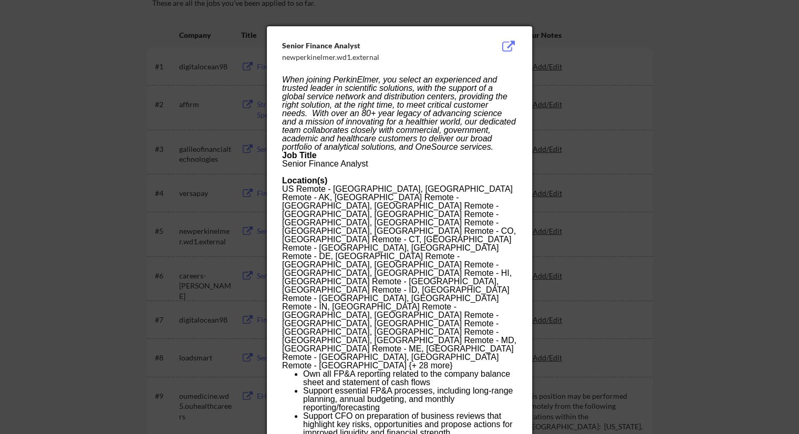
click at [507, 45] on button at bounding box center [508, 46] width 16 height 13
